Goal: Check status: Check status

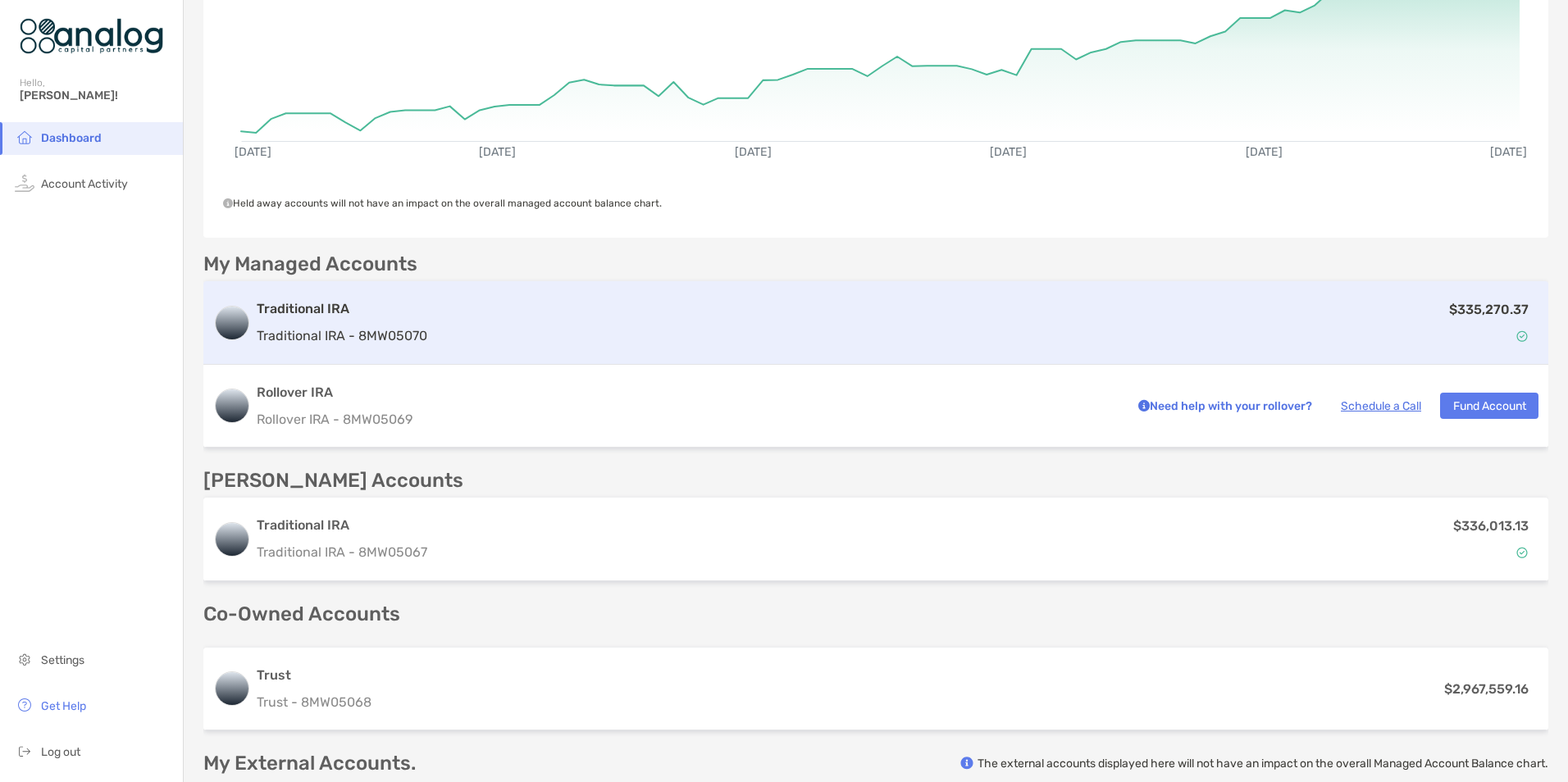
scroll to position [246, 0]
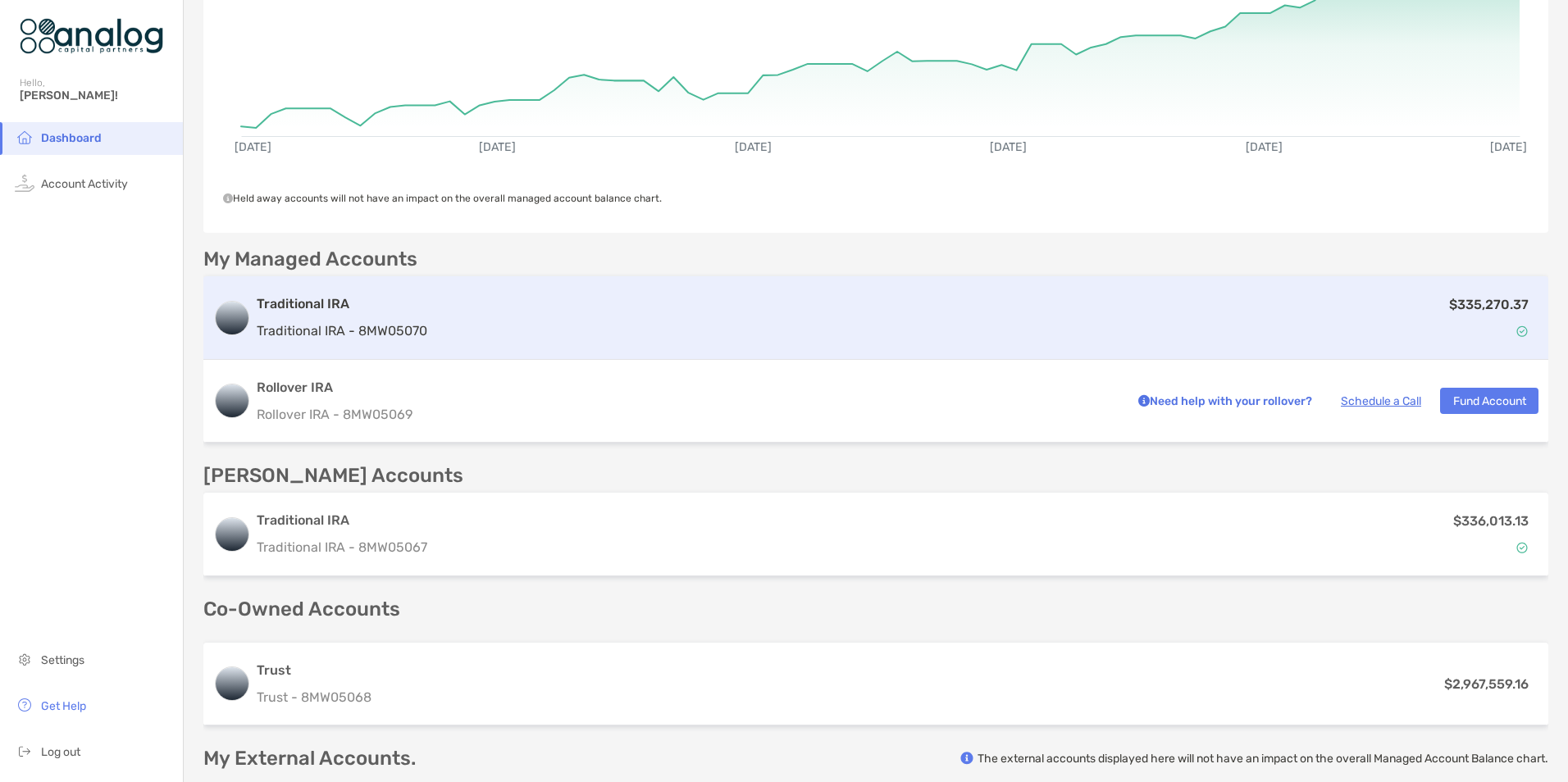
click at [703, 328] on div "$335,270.37" at bounding box center [986, 317] width 1105 height 48
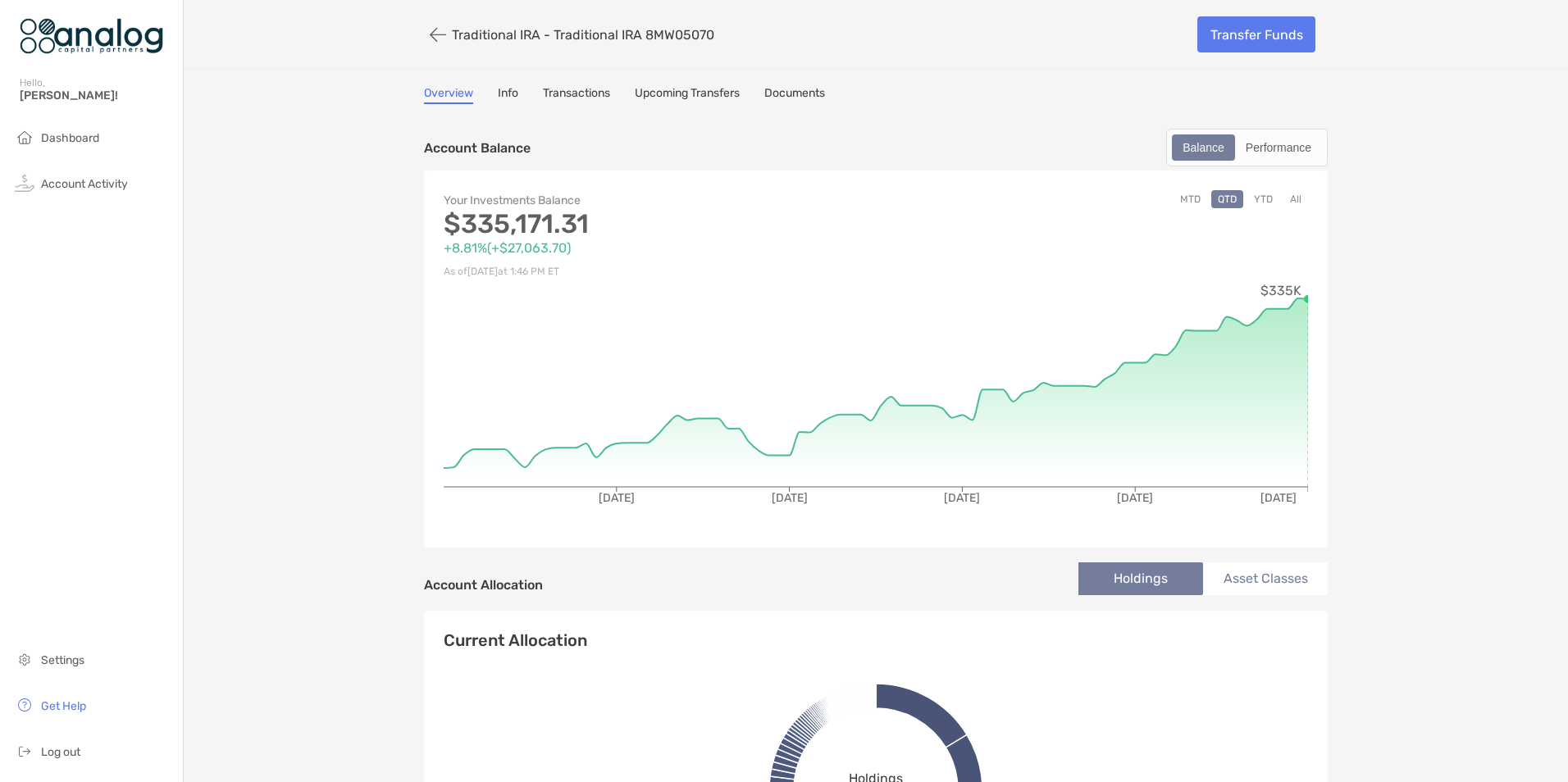
click at [1189, 201] on button "MTD" at bounding box center [1190, 200] width 33 height 18
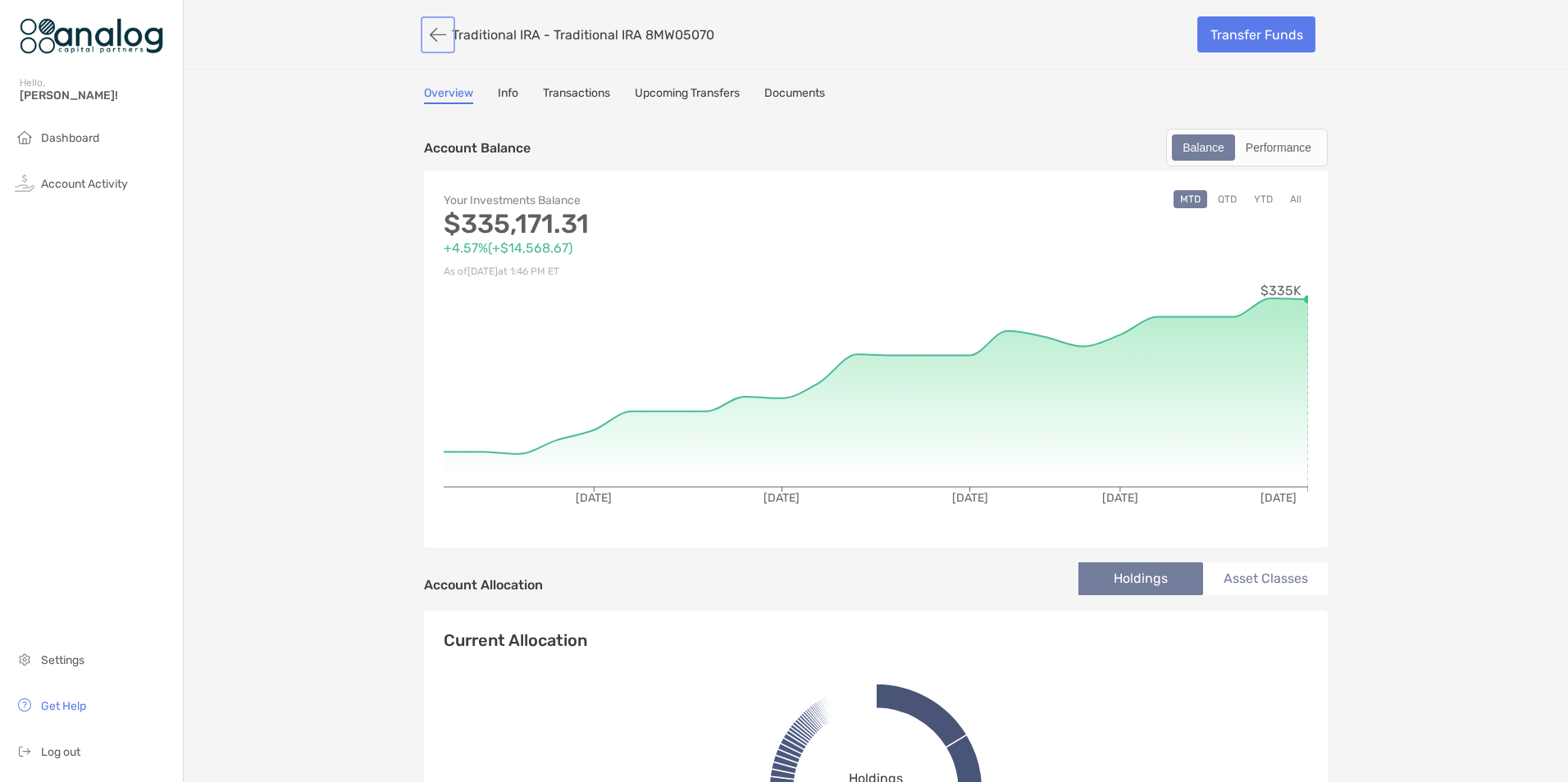
click at [424, 38] on button "button" at bounding box center [437, 35] width 28 height 30
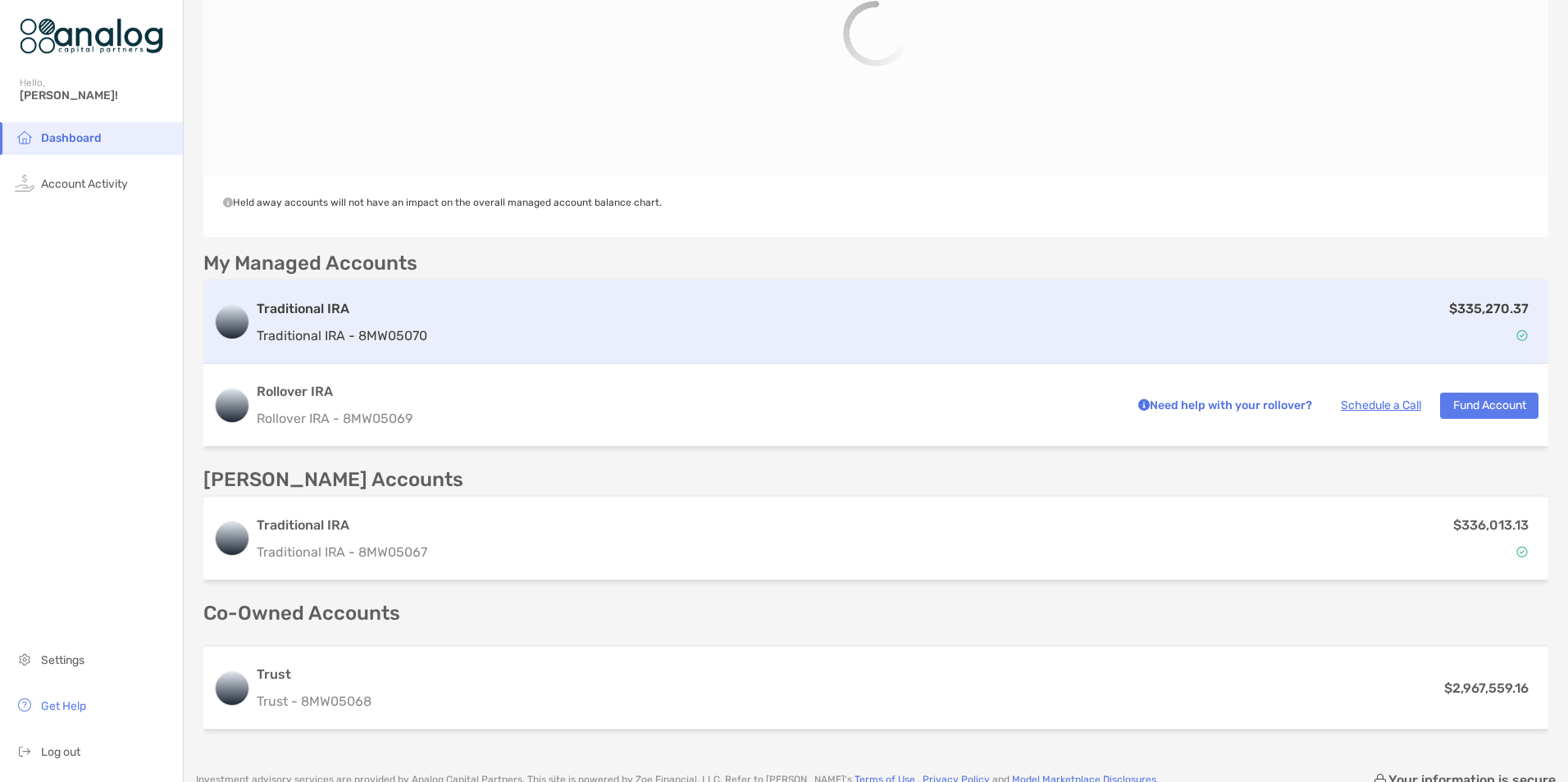
scroll to position [246, 0]
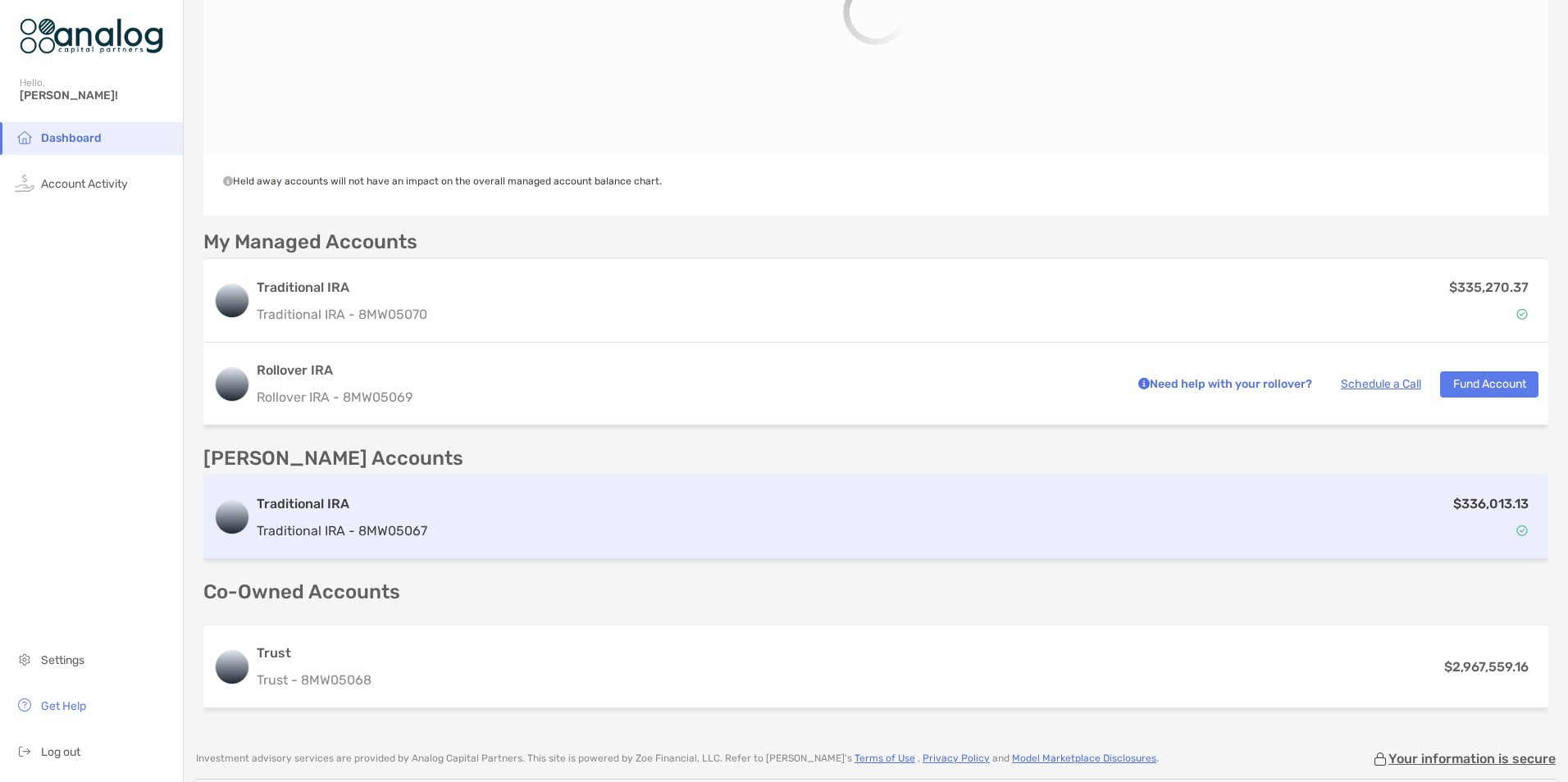
click at [751, 527] on div "$336,013.13" at bounding box center [986, 517] width 1105 height 48
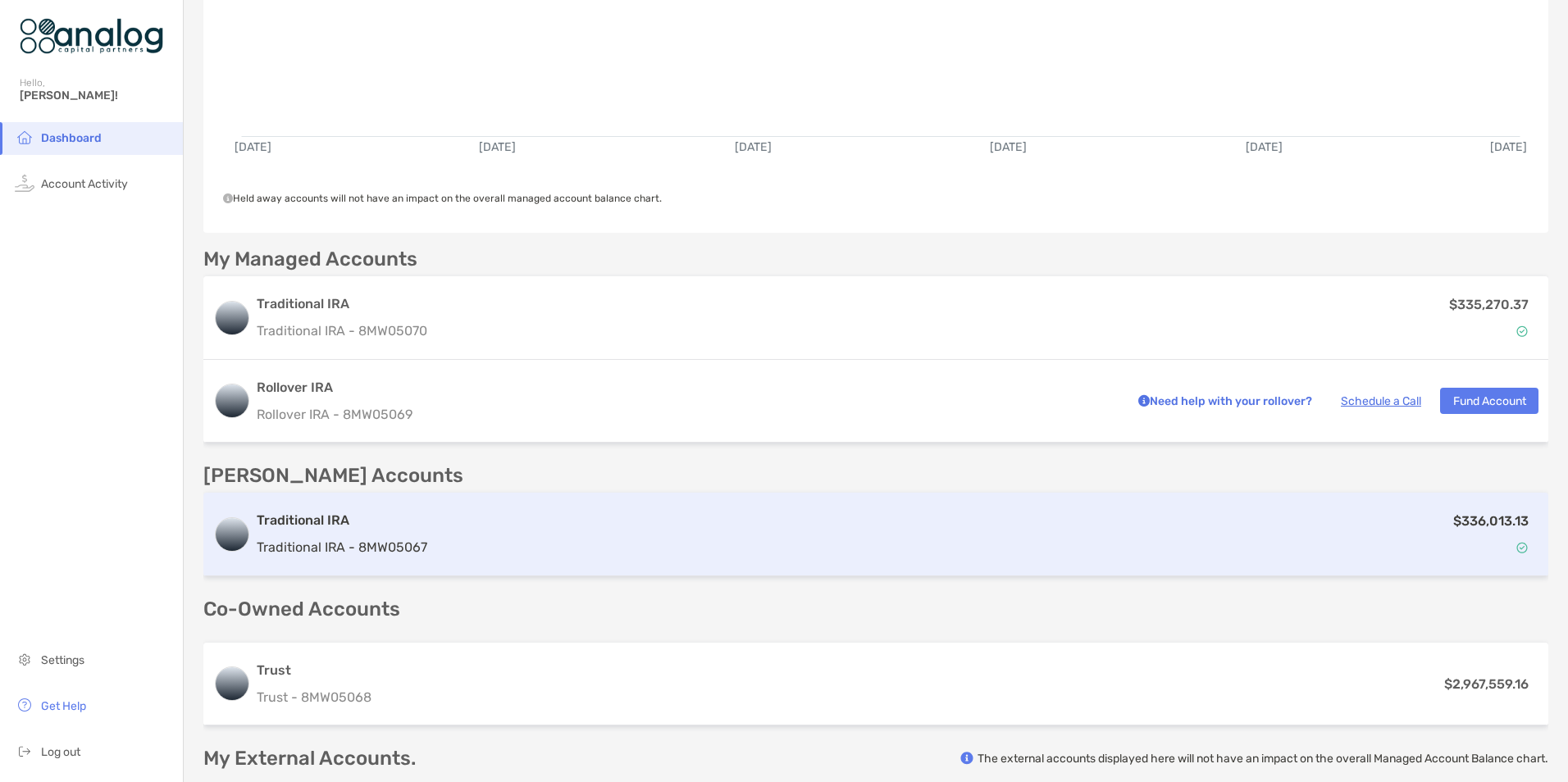
scroll to position [314, 0]
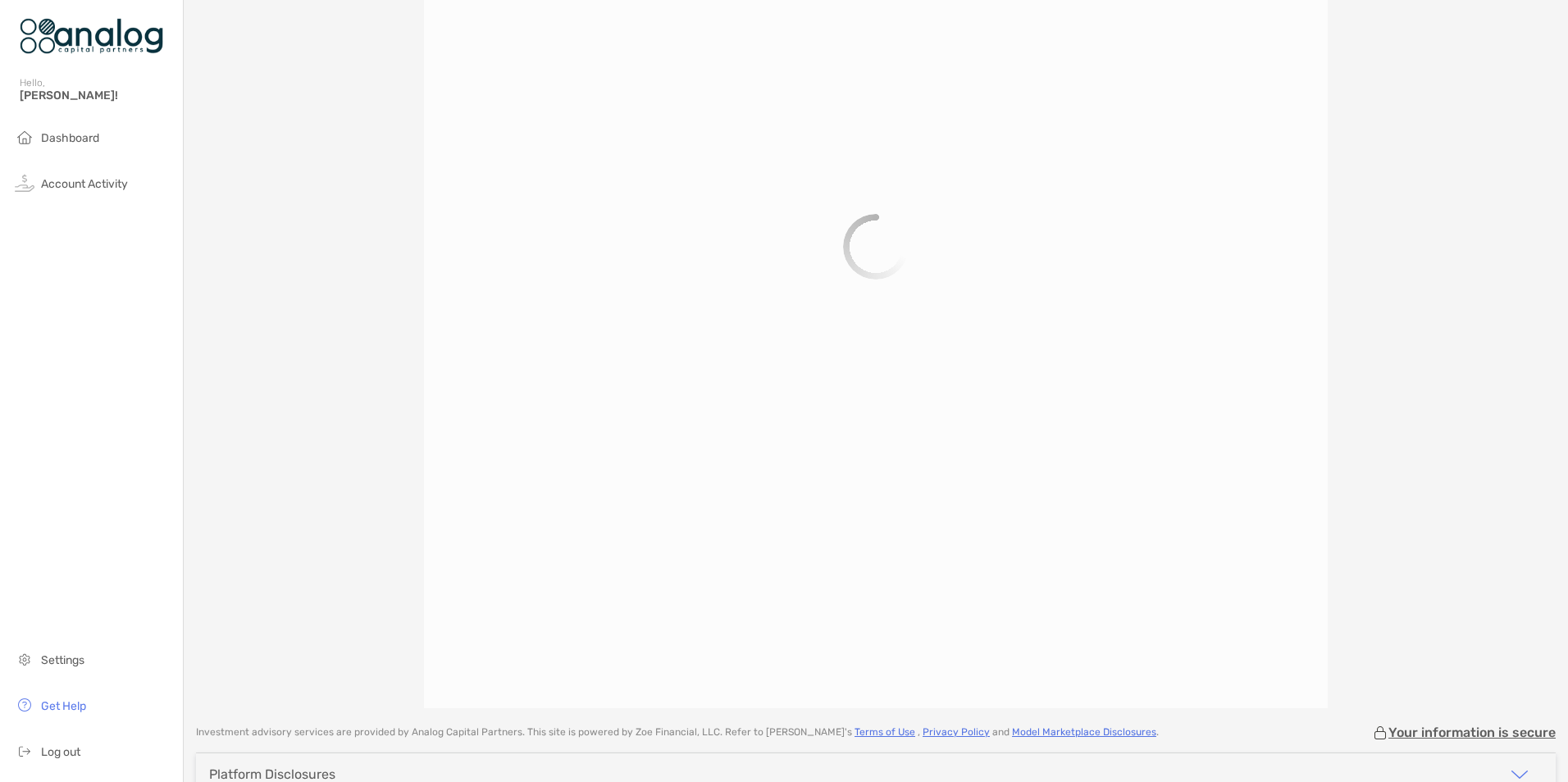
scroll to position [114, 0]
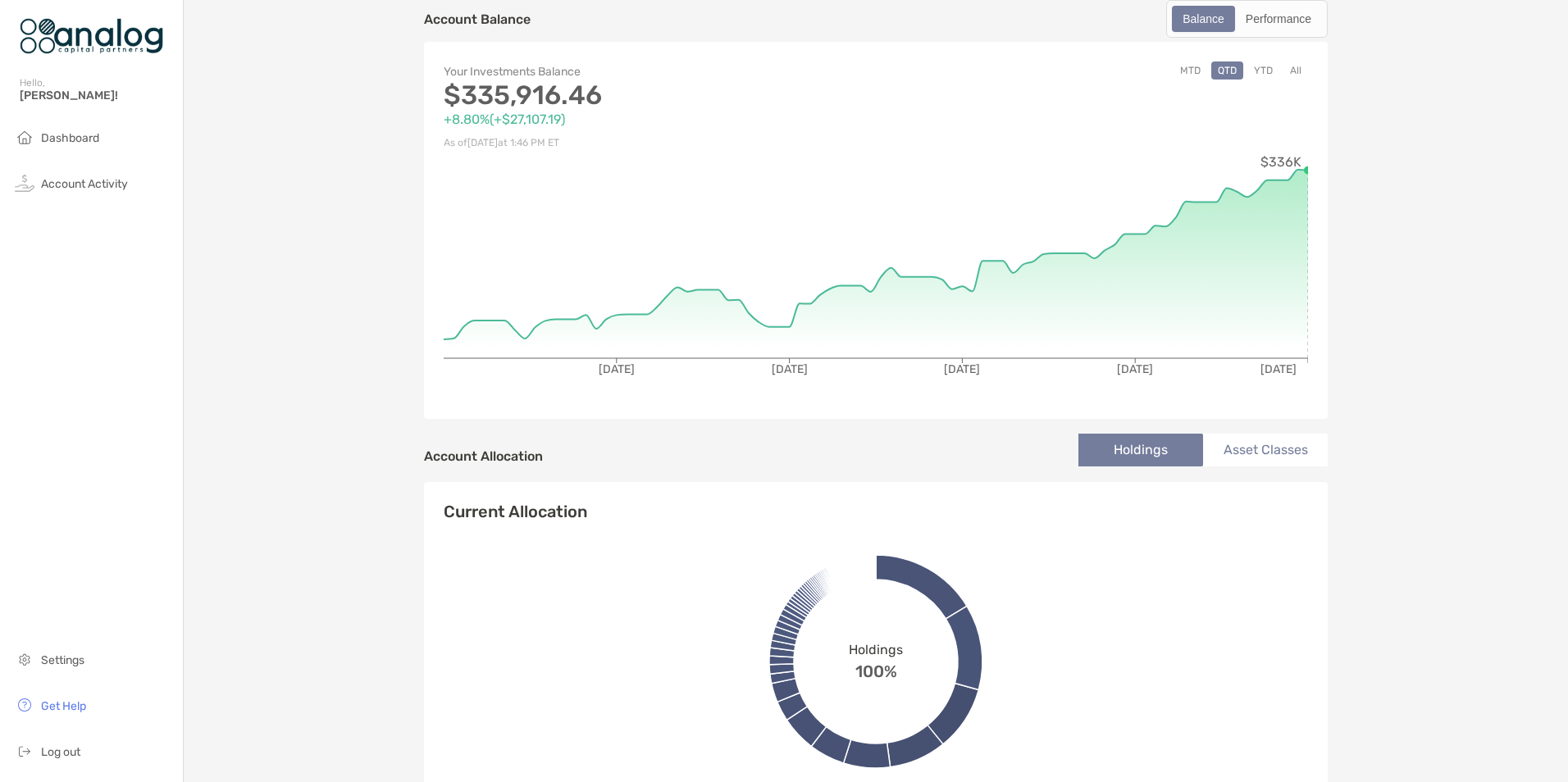
click at [1181, 70] on button "MTD" at bounding box center [1190, 71] width 33 height 18
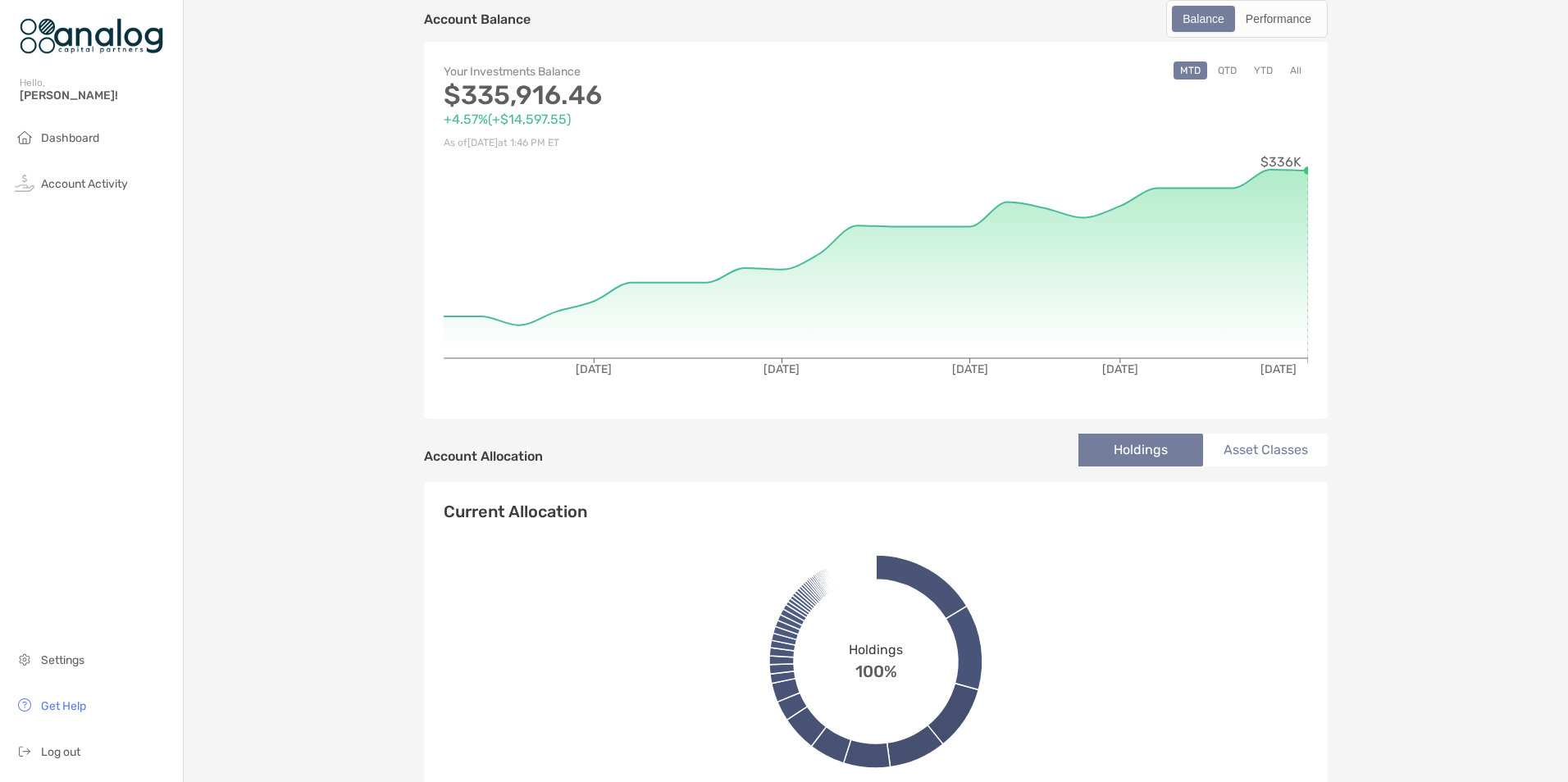
scroll to position [0, 0]
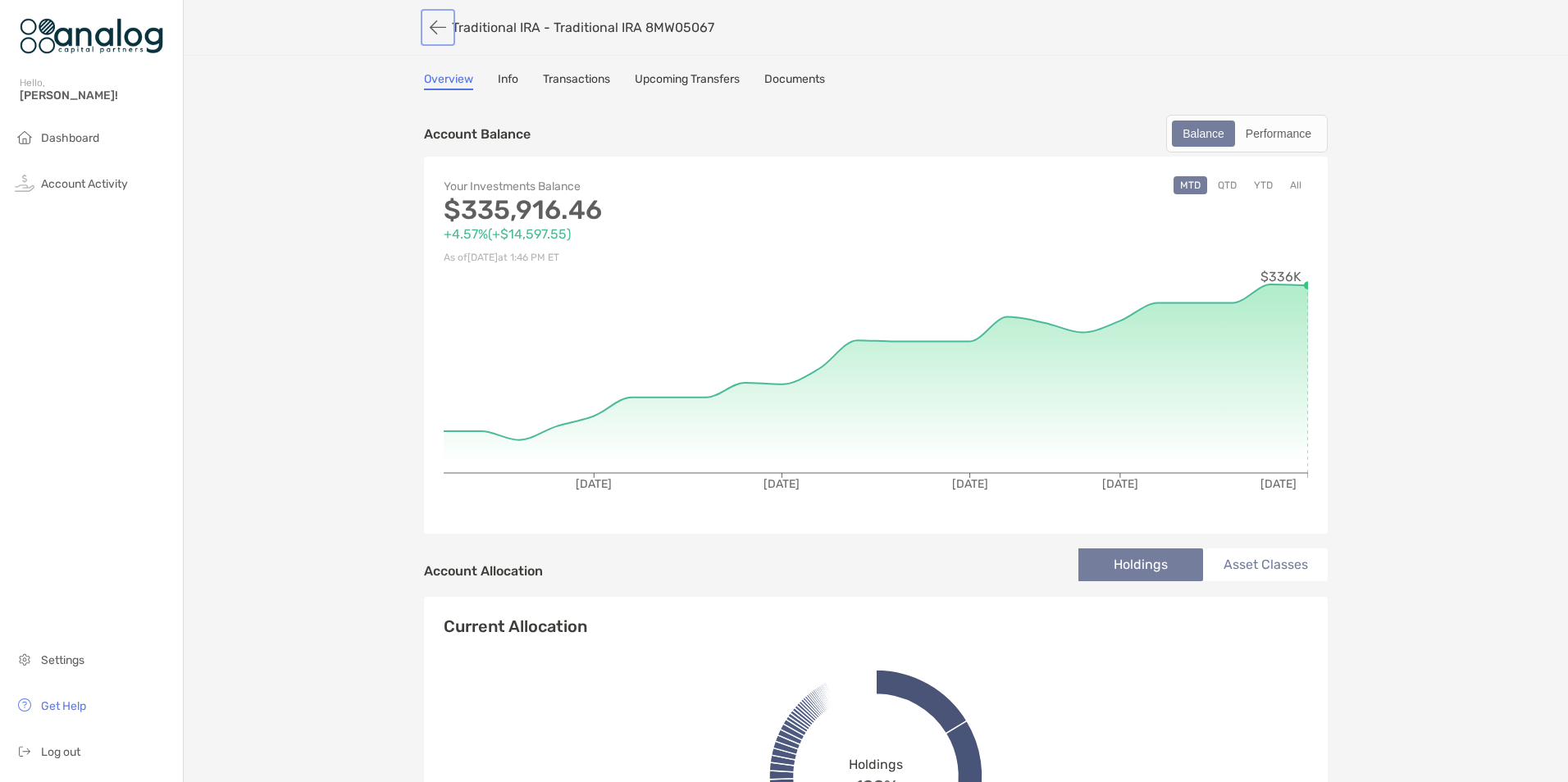
click at [440, 26] on button "button" at bounding box center [437, 28] width 28 height 30
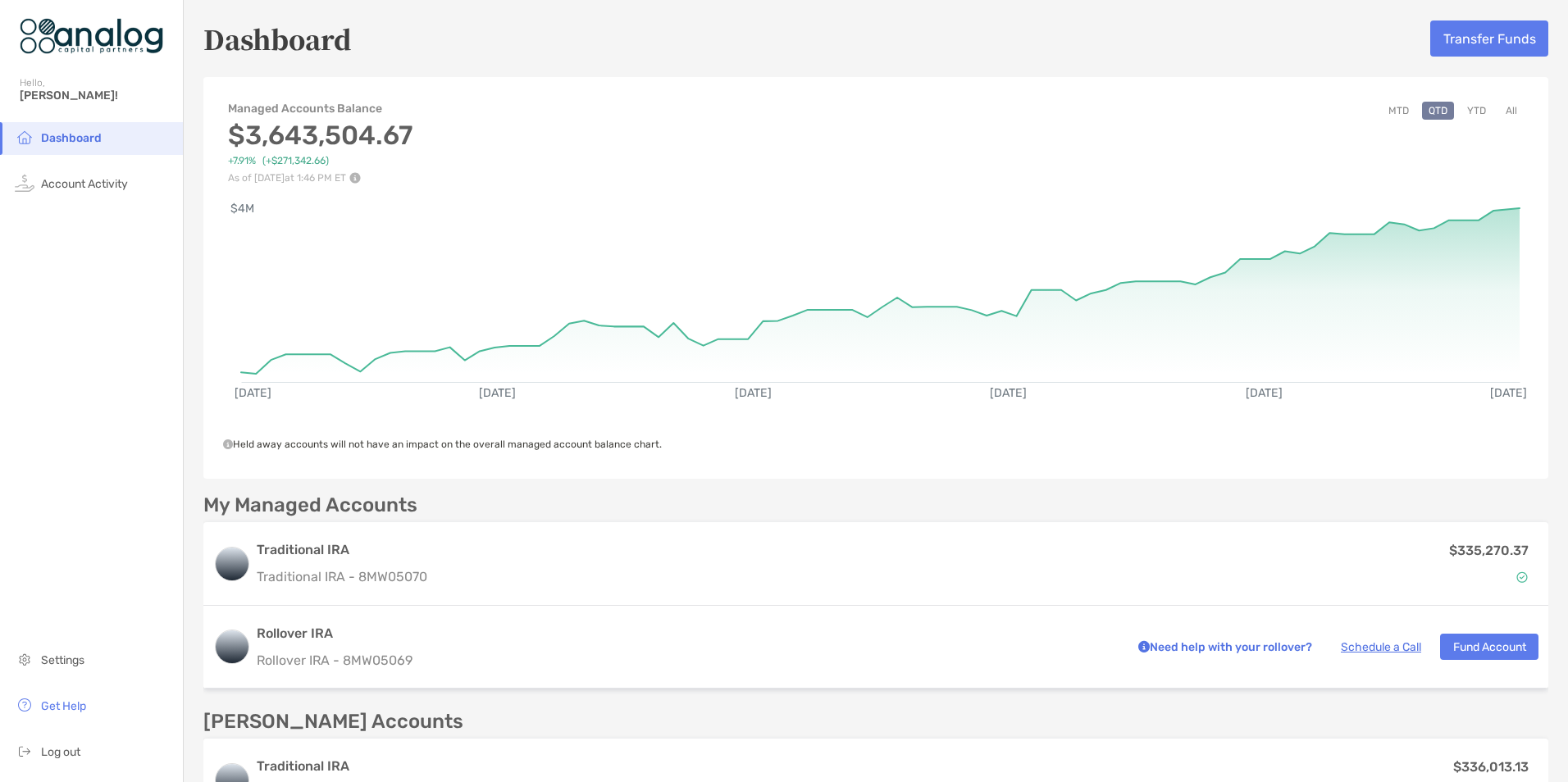
click at [1387, 112] on button "MTD" at bounding box center [1399, 111] width 33 height 18
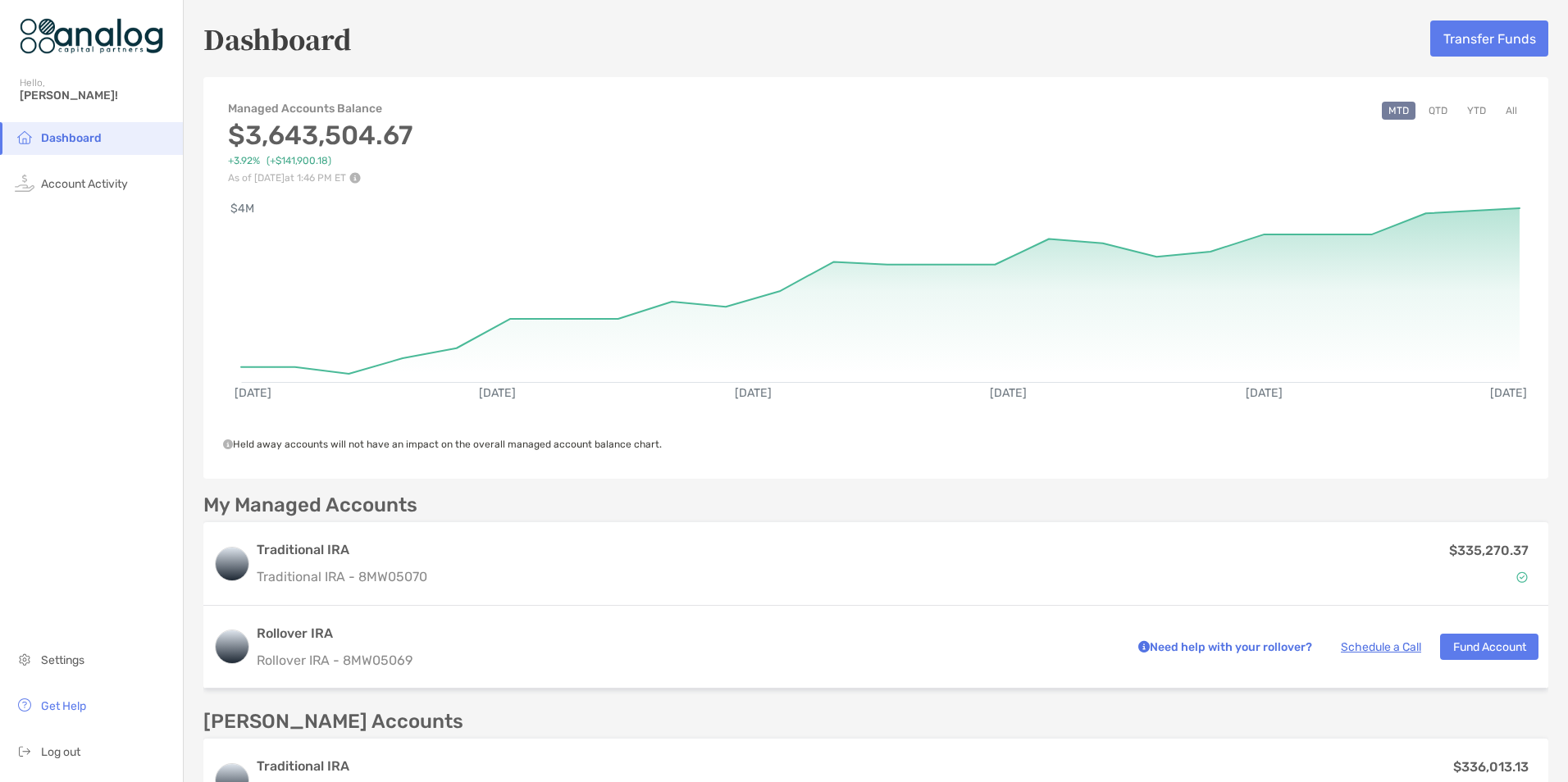
click at [573, 129] on div "Managed Accounts Balance $3,643,504.67 +3.92% ( +$141,900.18 ) As of [DATE] 1:4…" at bounding box center [876, 135] width 1346 height 99
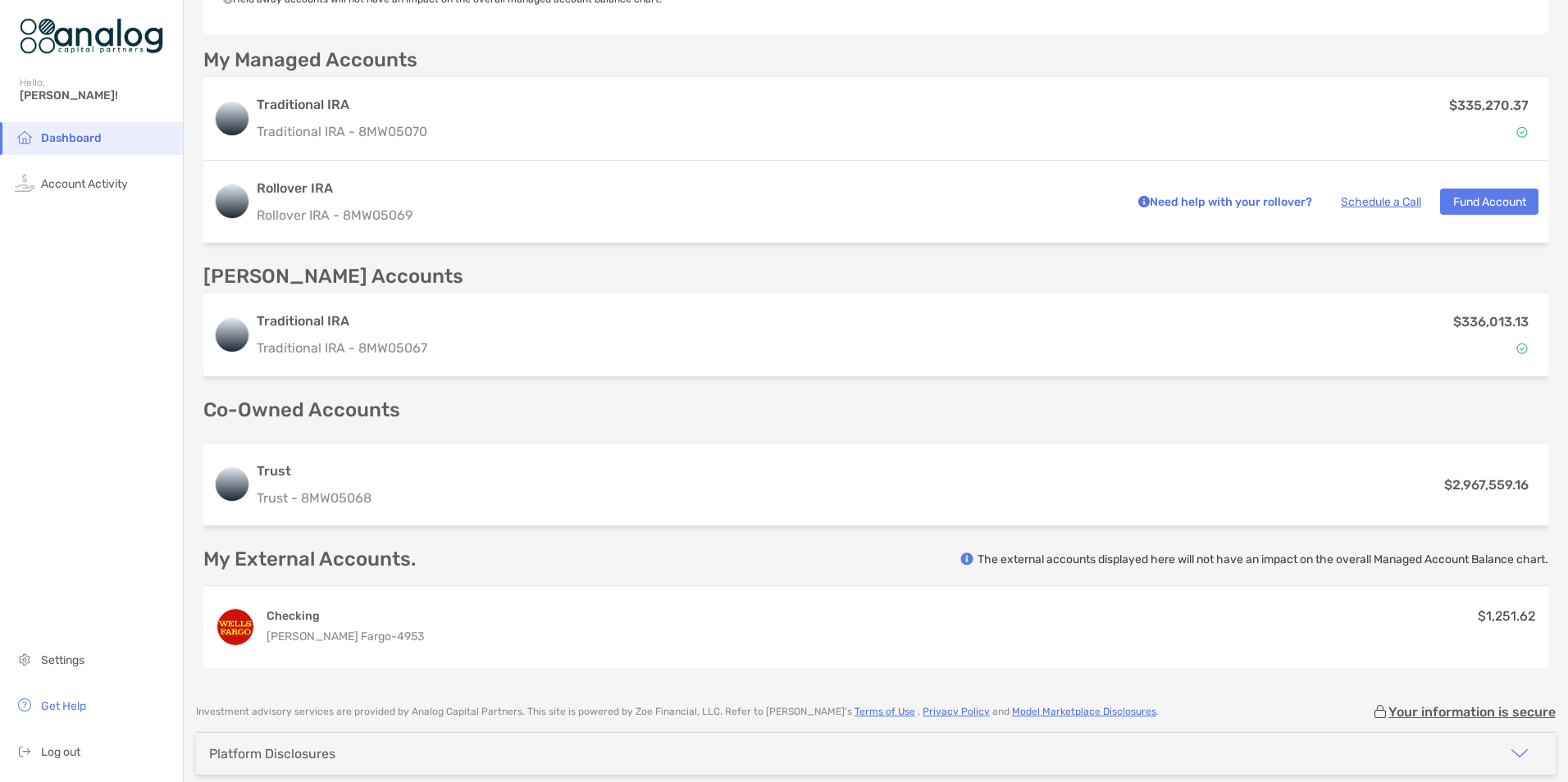
scroll to position [492, 0]
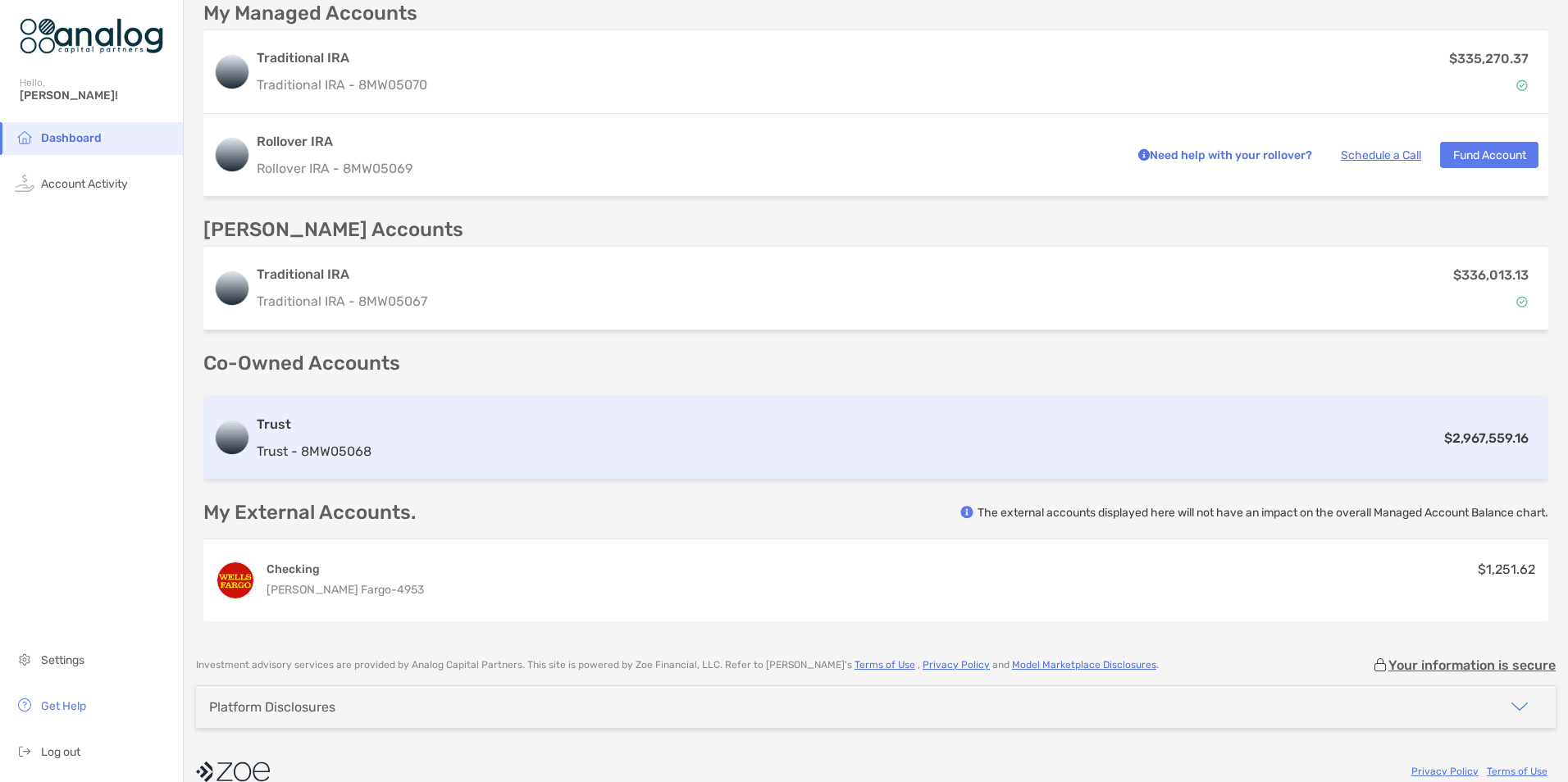
click at [702, 447] on div "$2,967,559.16" at bounding box center [958, 438] width 1161 height 21
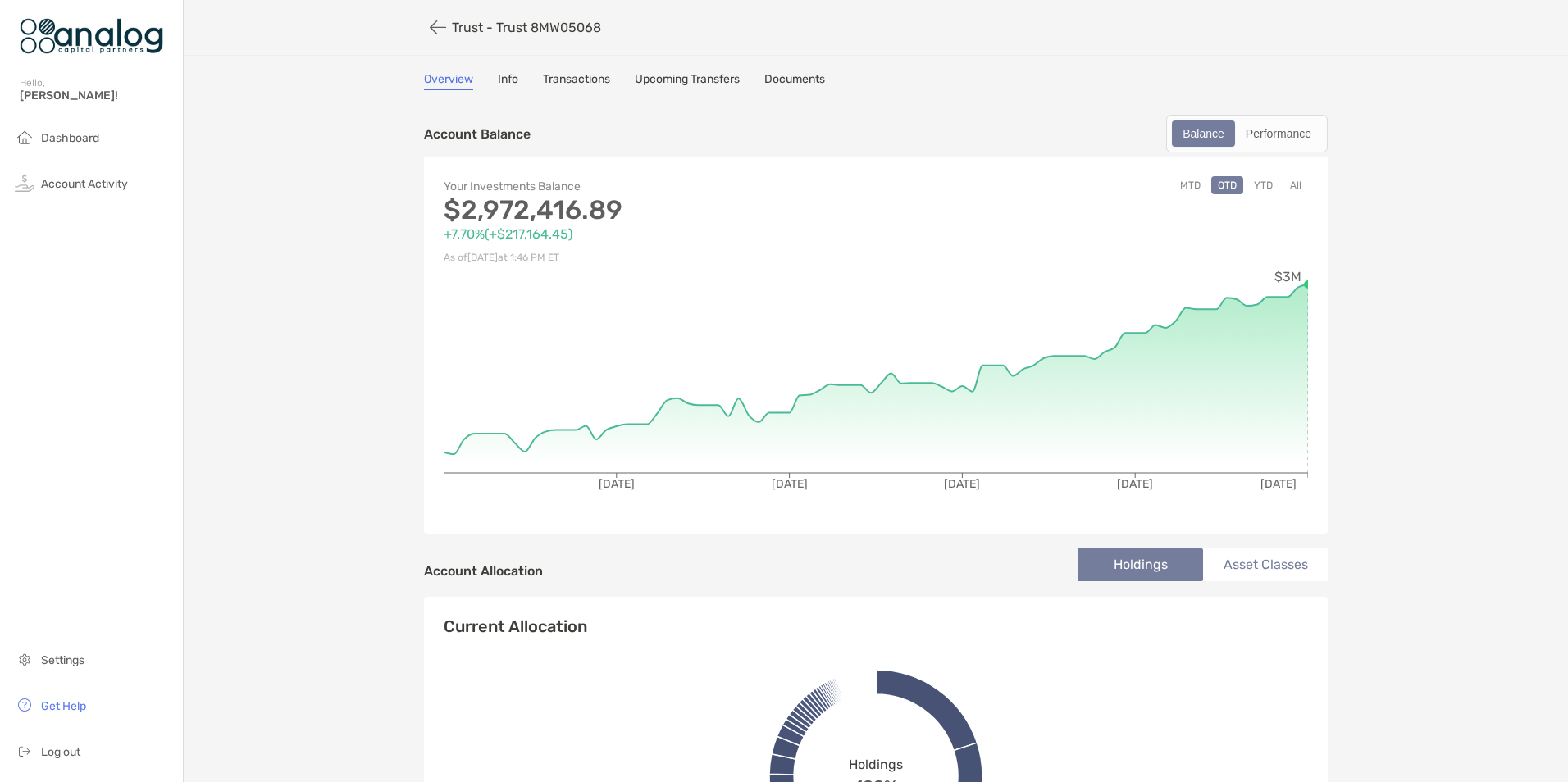
click at [1184, 183] on button "MTD" at bounding box center [1190, 185] width 33 height 18
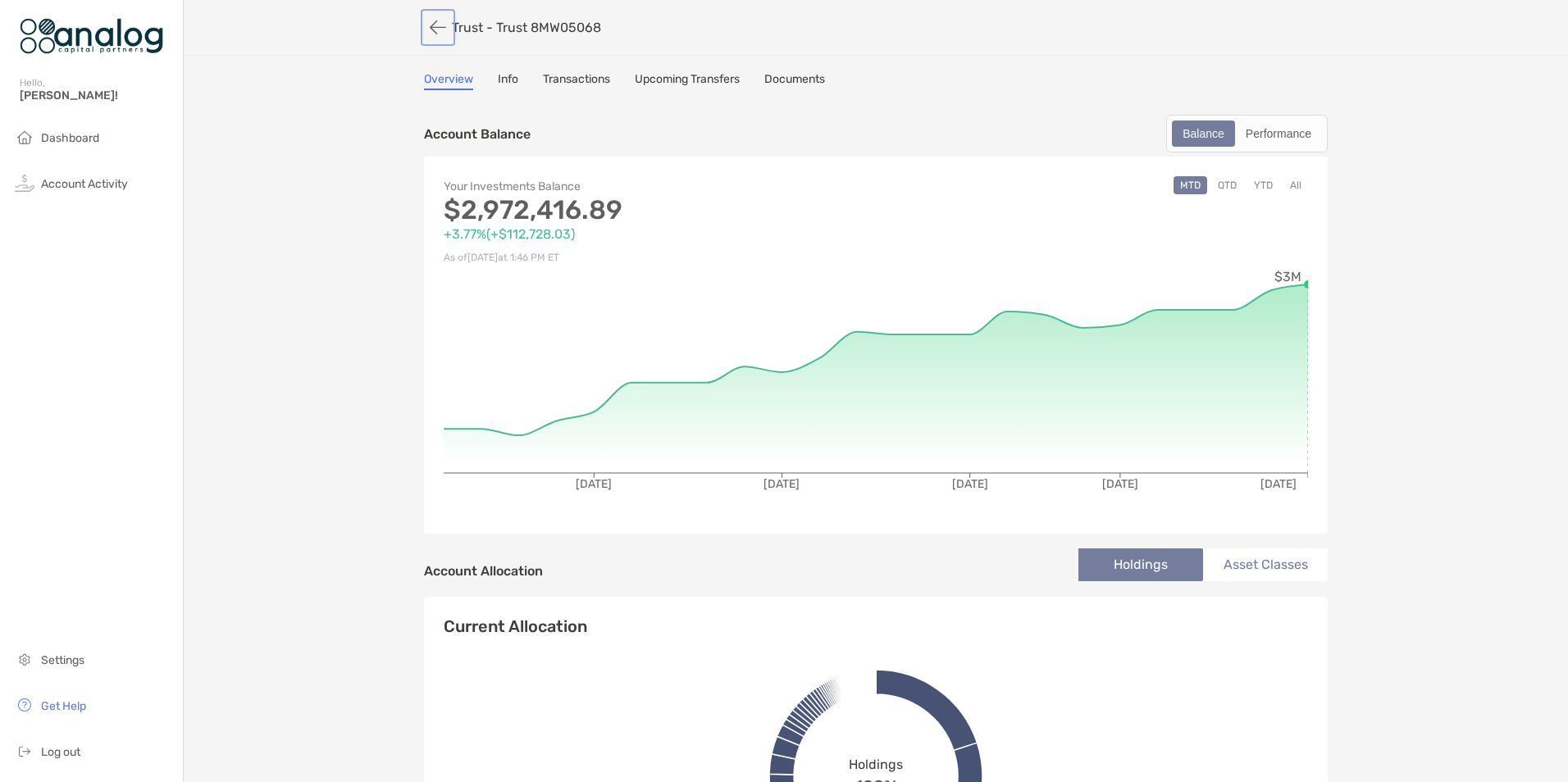
click at [432, 26] on button "button" at bounding box center [437, 28] width 28 height 30
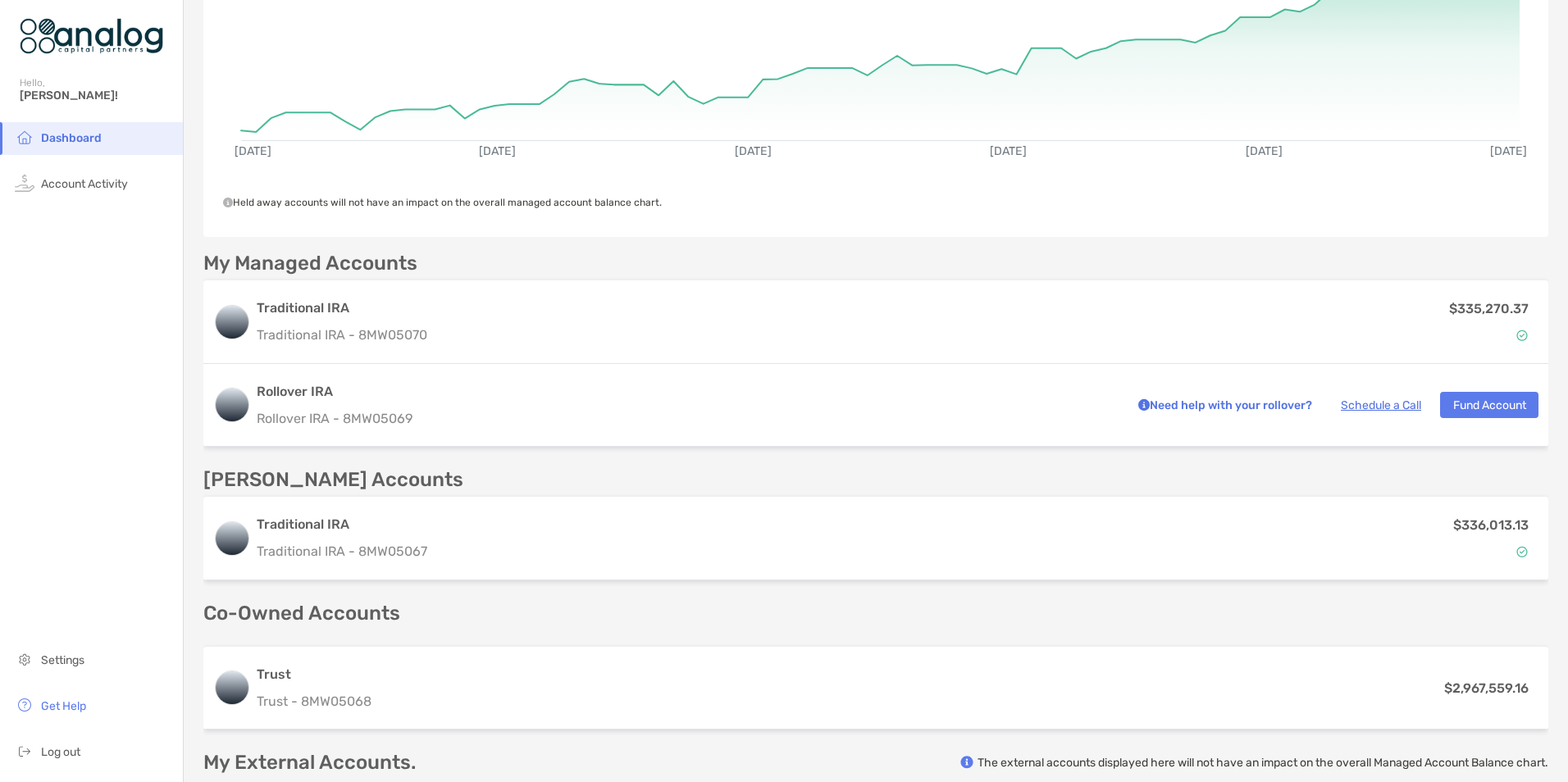
scroll to position [246, 0]
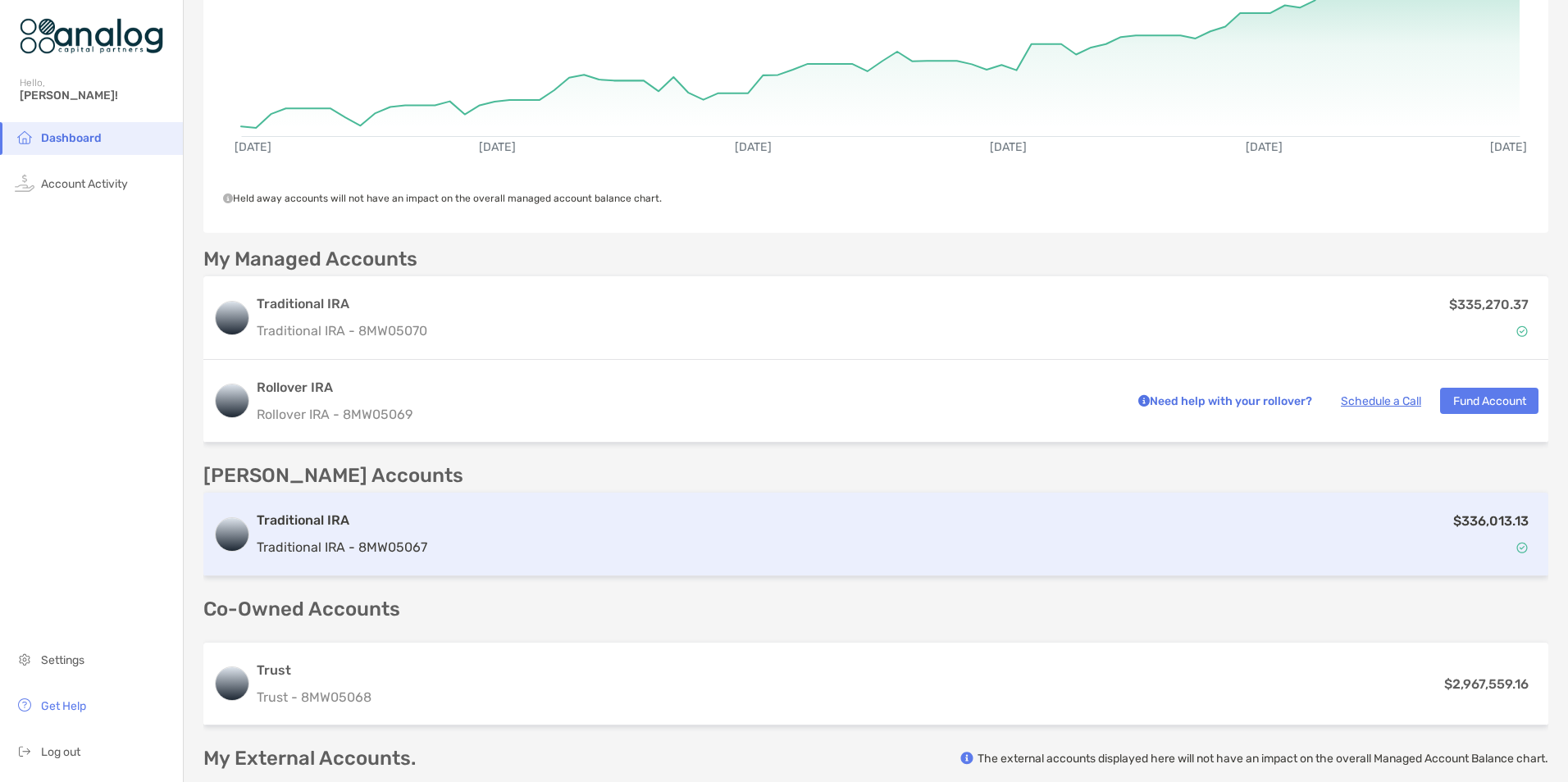
click at [486, 550] on div "$336,013.13" at bounding box center [986, 534] width 1105 height 48
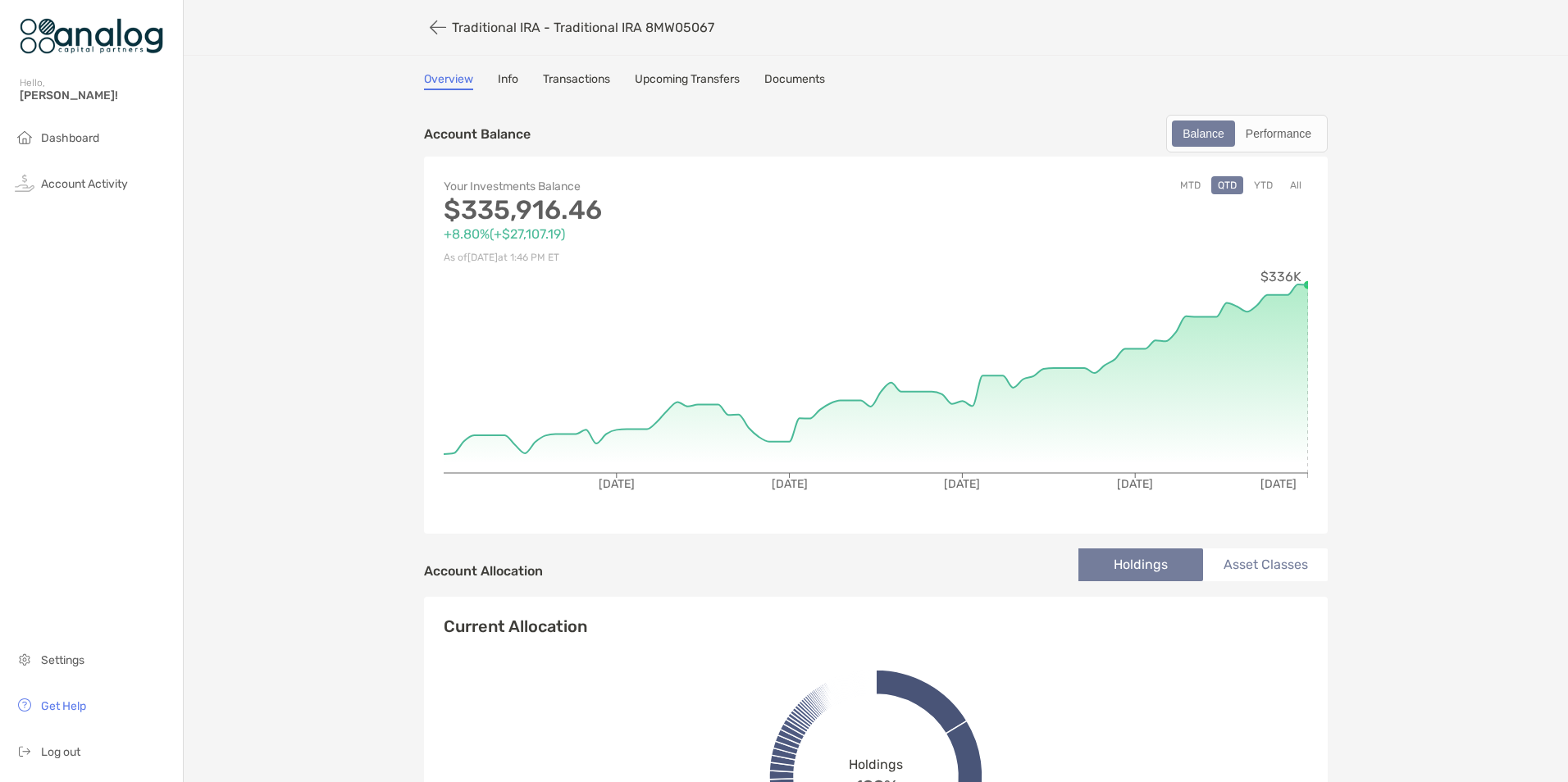
click at [1183, 183] on button "MTD" at bounding box center [1190, 185] width 33 height 18
